Goal: Transaction & Acquisition: Register for event/course

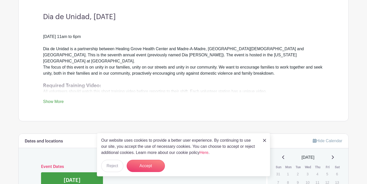
scroll to position [147, 0]
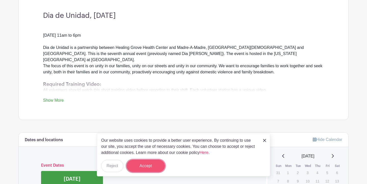
click at [144, 168] on button "Accept" at bounding box center [146, 166] width 38 height 12
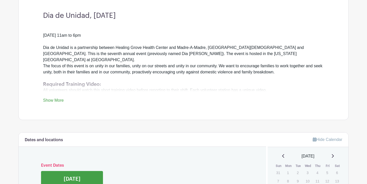
click at [52, 98] on link "Show More" at bounding box center [53, 101] width 21 height 6
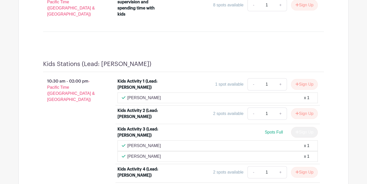
scroll to position [832, 0]
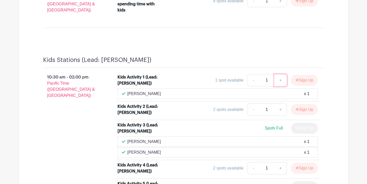
click at [279, 74] on link "+" at bounding box center [280, 80] width 13 height 12
click at [298, 75] on button "Sign Up" at bounding box center [304, 80] width 27 height 11
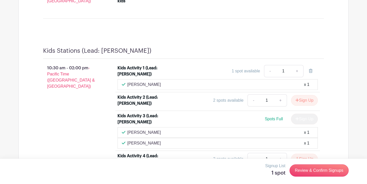
scroll to position [842, 0]
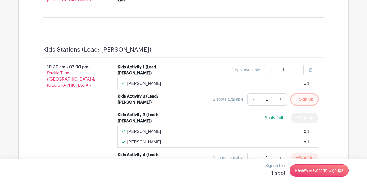
click at [296, 97] on icon "submit" at bounding box center [298, 99] width 4 height 4
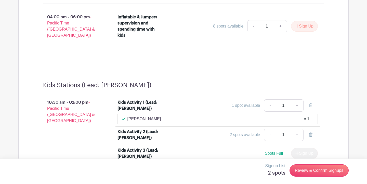
scroll to position [784, 0]
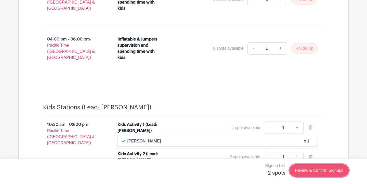
click at [312, 171] on link "Review & Confirm Signups" at bounding box center [319, 170] width 59 height 12
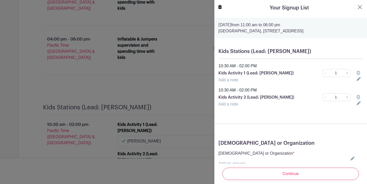
click at [359, 98] on icon at bounding box center [359, 97] width 4 height 4
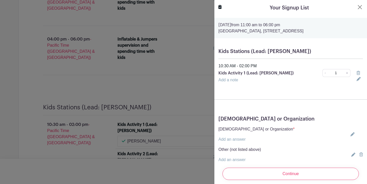
scroll to position [16, 0]
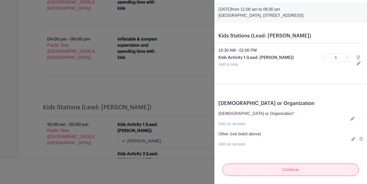
click at [289, 169] on input "Continue" at bounding box center [291, 170] width 136 height 12
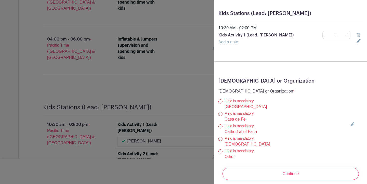
scroll to position [88, 0]
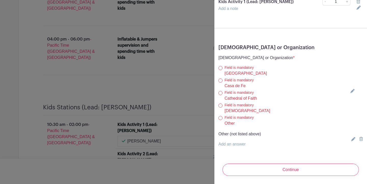
click at [232, 145] on link "Add an answer" at bounding box center [232, 144] width 27 height 4
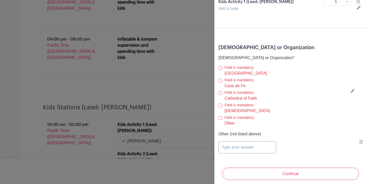
click at [222, 149] on input "text" at bounding box center [248, 147] width 58 height 12
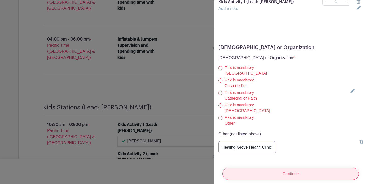
type input "Healing Grove Health Clinic"
click at [280, 176] on input "Continue" at bounding box center [291, 174] width 136 height 12
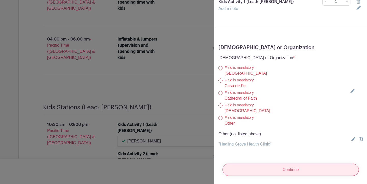
click at [281, 173] on input "Continue" at bounding box center [291, 170] width 136 height 12
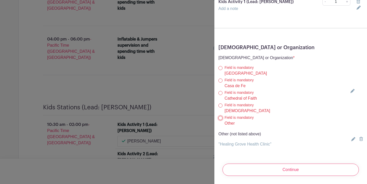
click at [221, 118] on input "Other" at bounding box center [221, 118] width 4 height 4
radio input "true"
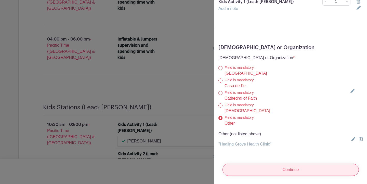
click at [282, 168] on input "Continue" at bounding box center [291, 170] width 136 height 12
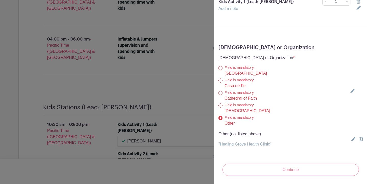
scroll to position [1, 0]
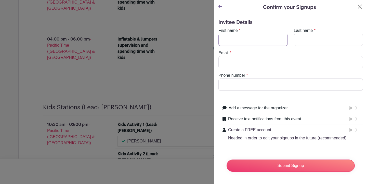
click at [239, 42] on input "First name" at bounding box center [253, 40] width 69 height 12
type input "[PERSON_NAME]"
type input "Hill"
type input "[PERSON_NAME][EMAIL_ADDRESS][DOMAIN_NAME]"
type input "4085836338"
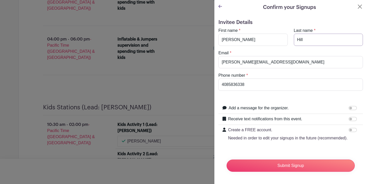
click at [308, 40] on input "Hill" at bounding box center [328, 40] width 69 height 12
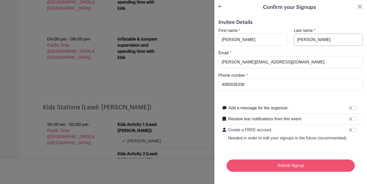
type input "[PERSON_NAME]"
click at [290, 167] on input "Submit Signup" at bounding box center [291, 166] width 128 height 12
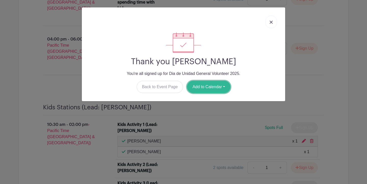
click at [210, 86] on button "Add to Calendar" at bounding box center [208, 87] width 43 height 12
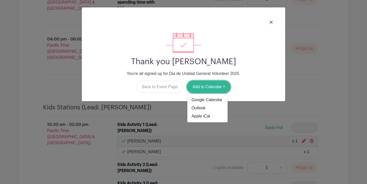
click at [210, 90] on button "Add to Calendar" at bounding box center [208, 87] width 43 height 12
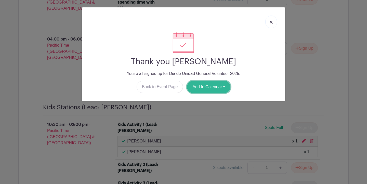
click at [210, 90] on button "Add to Calendar" at bounding box center [208, 87] width 43 height 12
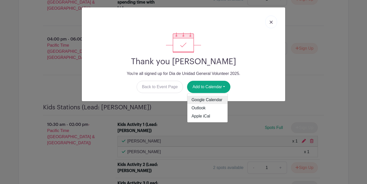
click at [209, 100] on link "Google Calendar" at bounding box center [207, 100] width 40 height 8
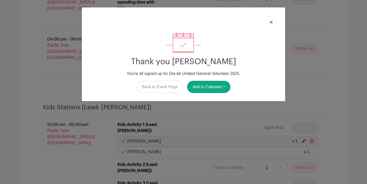
click at [272, 22] on img at bounding box center [271, 22] width 3 height 3
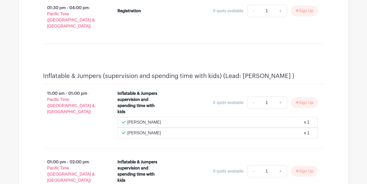
scroll to position [612, 0]
